Goal: Information Seeking & Learning: Learn about a topic

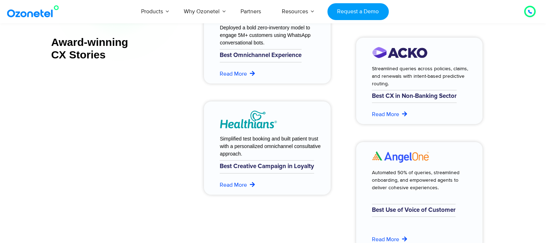
scroll to position [2979, 0]
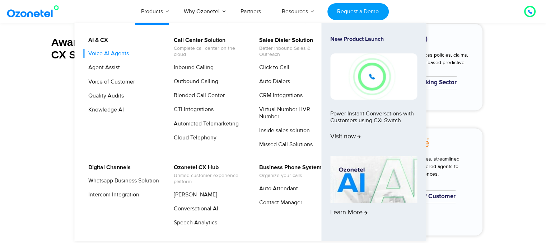
click at [119, 55] on link "Voice AI Agents" at bounding box center [107, 53] width 46 height 9
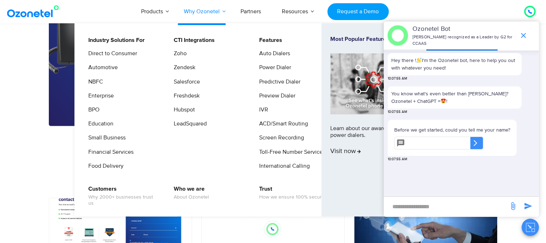
scroll to position [1103, 0]
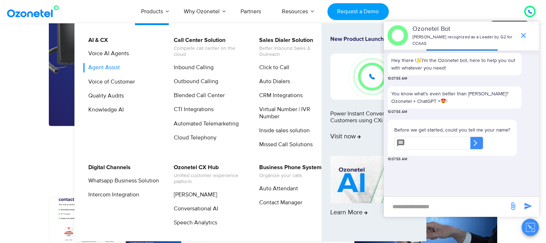
click at [110, 65] on link "Agent Assist" at bounding box center [102, 67] width 37 height 9
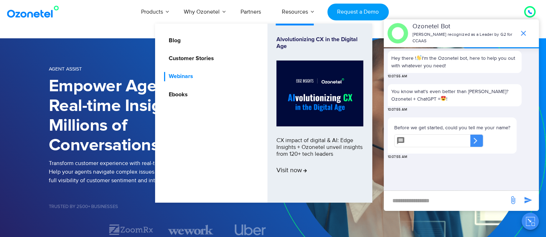
click at [179, 76] on link "Webinars" at bounding box center [179, 76] width 30 height 9
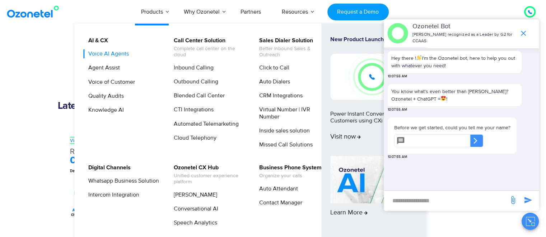
click at [116, 57] on link "Voice AI Agents" at bounding box center [107, 53] width 46 height 9
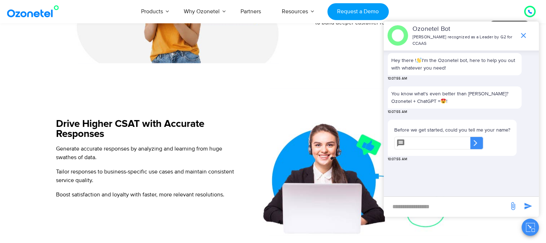
scroll to position [594, 0]
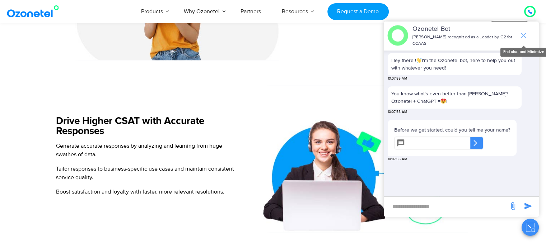
click at [522, 34] on icon "end chat or minimize" at bounding box center [523, 35] width 9 height 9
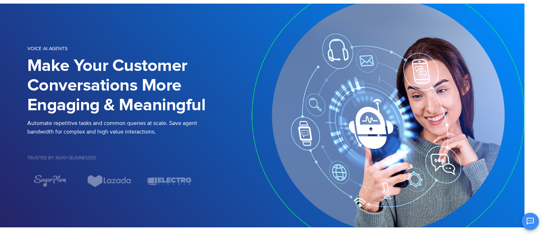
scroll to position [0, 36]
